Goal: Find specific page/section: Find specific page/section

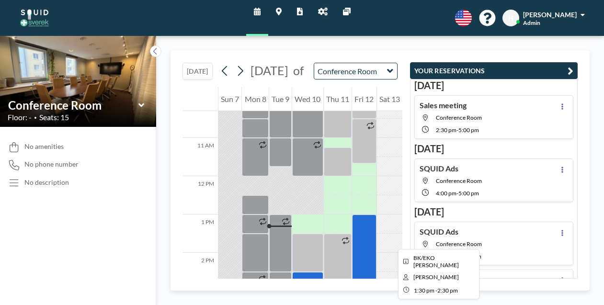
scroll to position [395, 0]
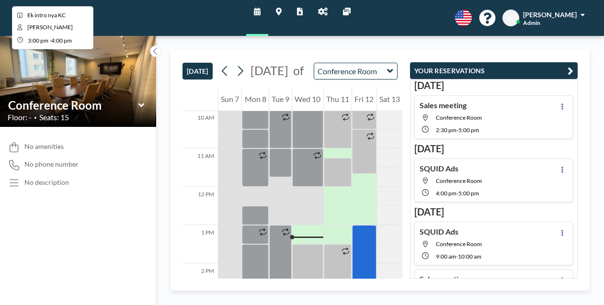
scroll to position [389, 0]
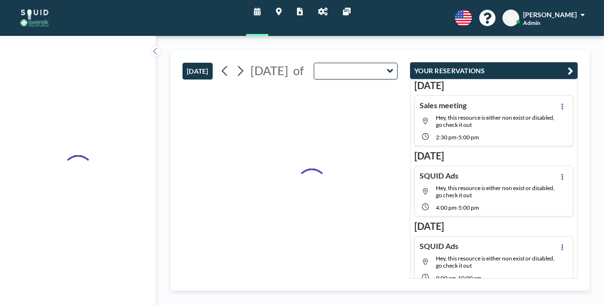
type input "Conference Room"
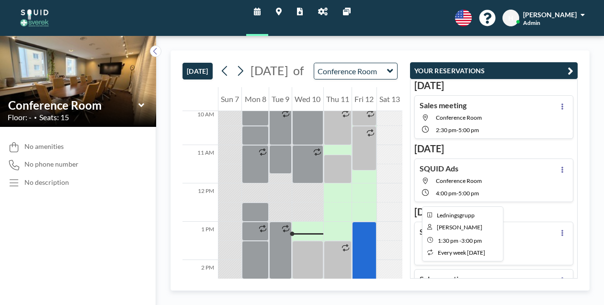
scroll to position [389, 0]
